Goal: Information Seeking & Learning: Learn about a topic

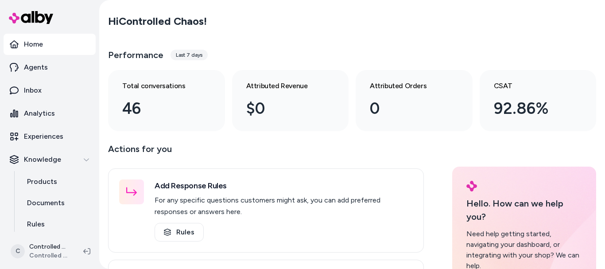
click at [40, 44] on p "Home" at bounding box center [33, 44] width 19 height 11
click at [41, 91] on p "Inbox" at bounding box center [33, 90] width 18 height 11
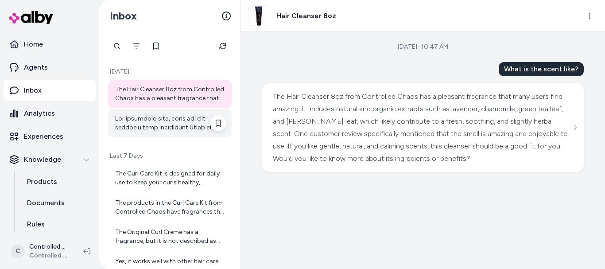
click at [195, 129] on div at bounding box center [170, 123] width 111 height 18
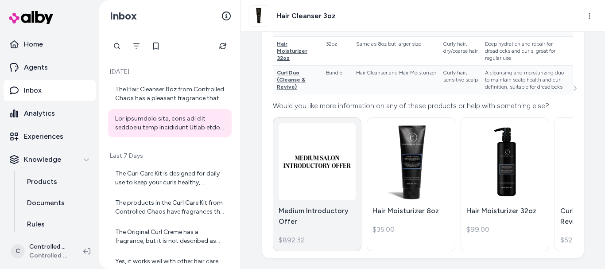
click at [294, 206] on p "Medium Introductory Offer" at bounding box center [317, 215] width 77 height 21
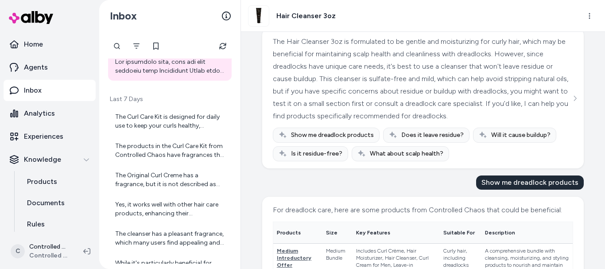
scroll to position [59, 0]
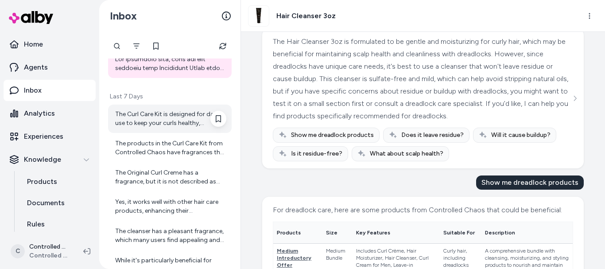
click at [176, 129] on div "The Curl Care Kit is designed for daily use to keep your curls healthy, hydrate…" at bounding box center [170, 119] width 124 height 28
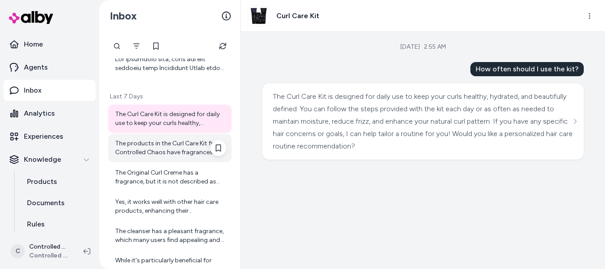
click at [180, 152] on div "The products in the Curl Care Kit from Controlled Chaos have fragrances that in…" at bounding box center [170, 148] width 111 height 18
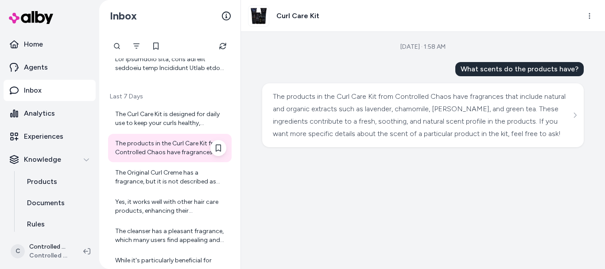
click at [180, 152] on div "The products in the Curl Care Kit from Controlled Chaos have fragrances that in…" at bounding box center [170, 148] width 111 height 18
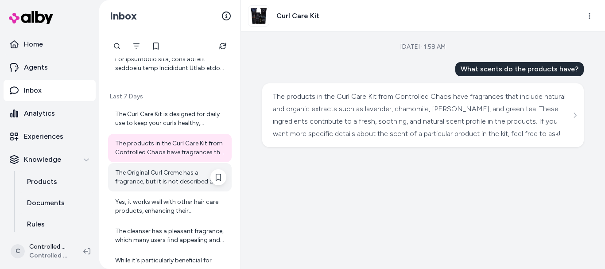
click at [170, 182] on div "The Original Curl Creme has a fragrance, but it is not described as strong or o…" at bounding box center [170, 177] width 111 height 18
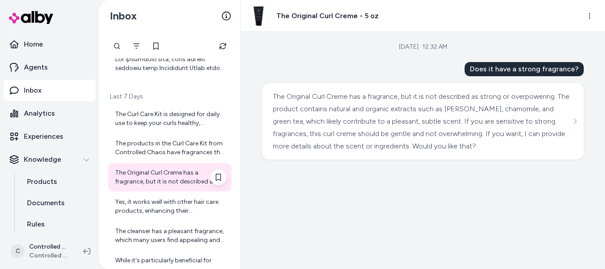
click at [176, 179] on div "The Original Curl Creme has a fragrance, but it is not described as strong or o…" at bounding box center [170, 177] width 111 height 18
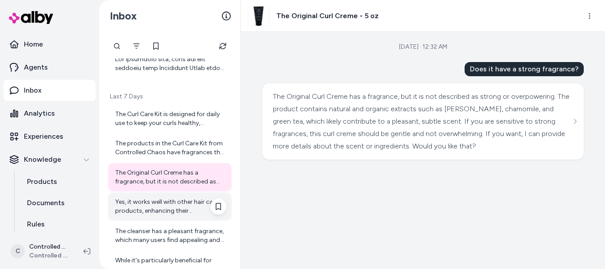
click at [169, 204] on div "Yes, it works well with other hair care products, enhancing their effectiveness…" at bounding box center [170, 207] width 111 height 18
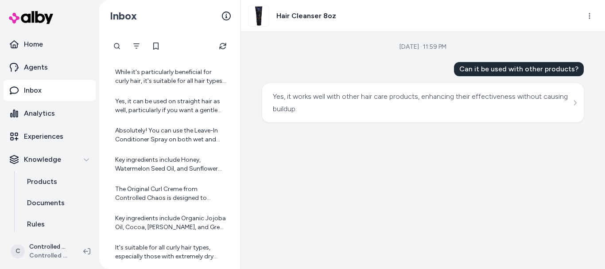
scroll to position [252, 0]
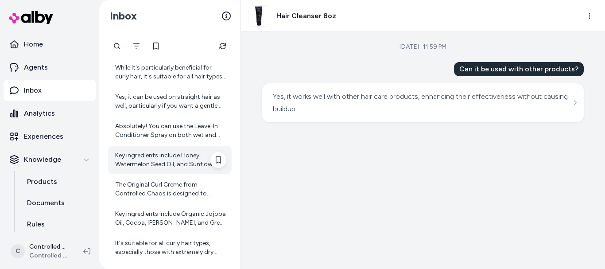
click at [199, 163] on div "Key ingredients include Honey, Watermelon Seed Oil, and Sunflower Seed Oil, whi…" at bounding box center [170, 160] width 111 height 18
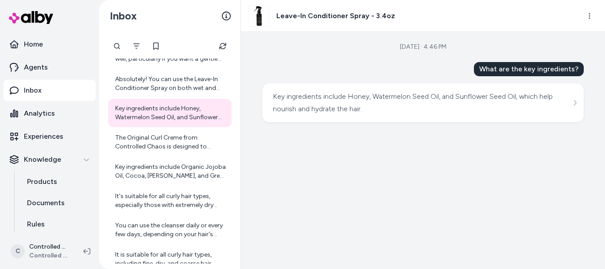
scroll to position [301, 0]
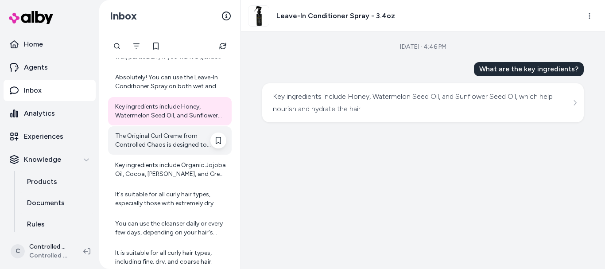
click at [184, 131] on div "The Original Curl Creme from Controlled Chaos is designed to provide a natural …" at bounding box center [170, 140] width 124 height 28
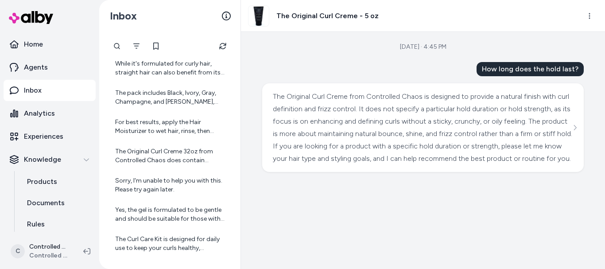
scroll to position [667, 0]
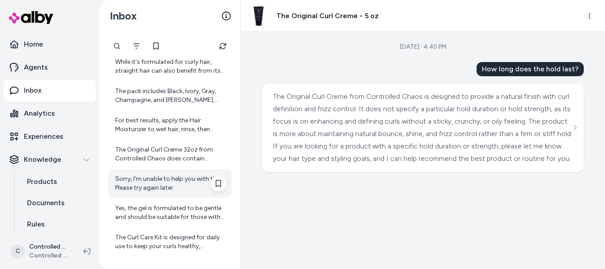
click at [183, 178] on div "Sorry, I'm unable to help you with this. Please try again later." at bounding box center [170, 183] width 111 height 18
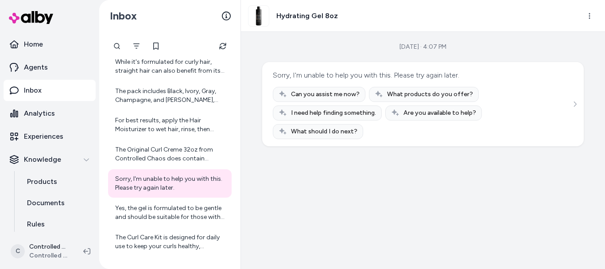
drag, startPoint x: 602, startPoint y: 170, endPoint x: 604, endPoint y: 148, distance: 21.8
click at [604, 148] on div "[DATE] · 4:07 PM Sorry, I'm unable to help you with this. Please try again late…" at bounding box center [423, 150] width 364 height 237
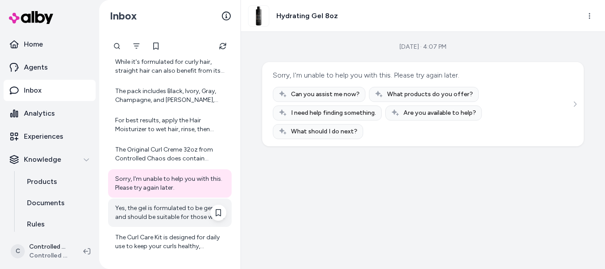
click at [196, 216] on div "Yes, the gel is formulated to be gentle and should be suitable for those with s…" at bounding box center [170, 213] width 111 height 18
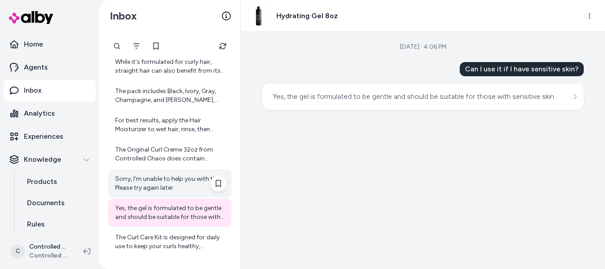
click at [180, 188] on div "Sorry, I'm unable to help you with this. Please try again later." at bounding box center [170, 183] width 111 height 18
